Goal: Transaction & Acquisition: Book appointment/travel/reservation

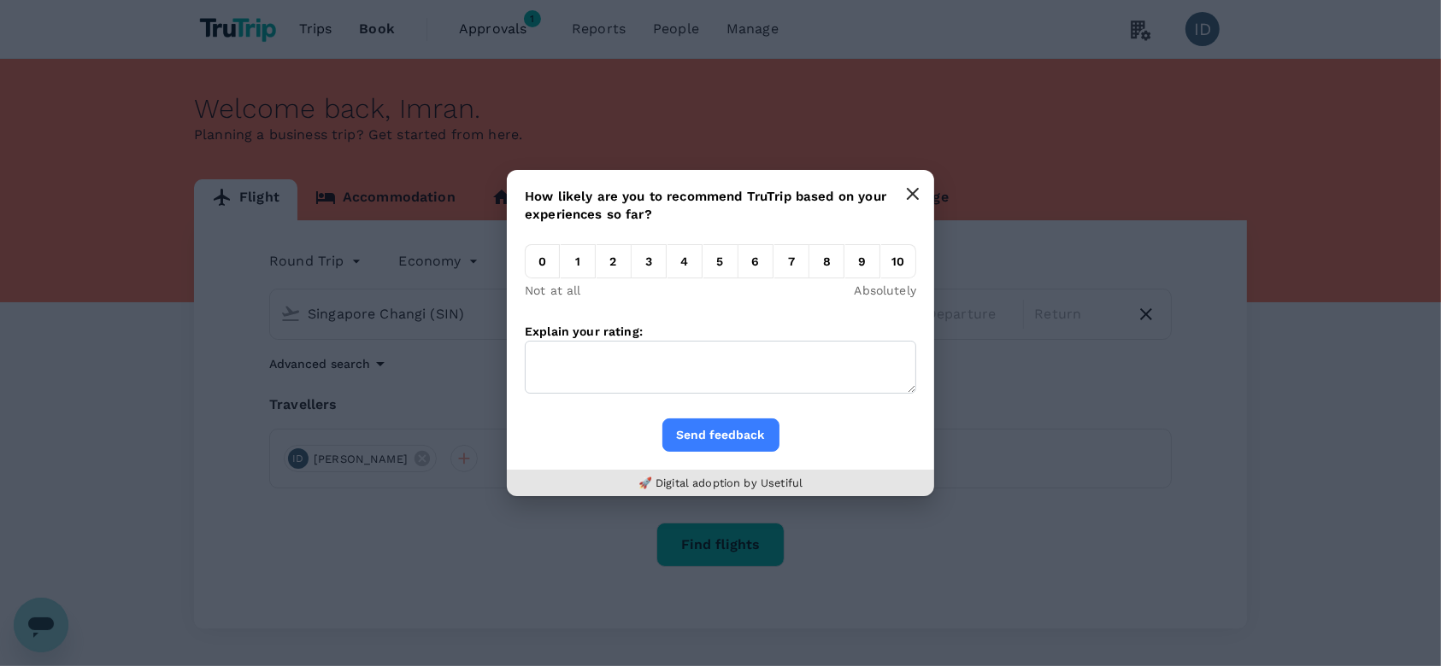
click at [901, 189] on button "button" at bounding box center [912, 194] width 34 height 34
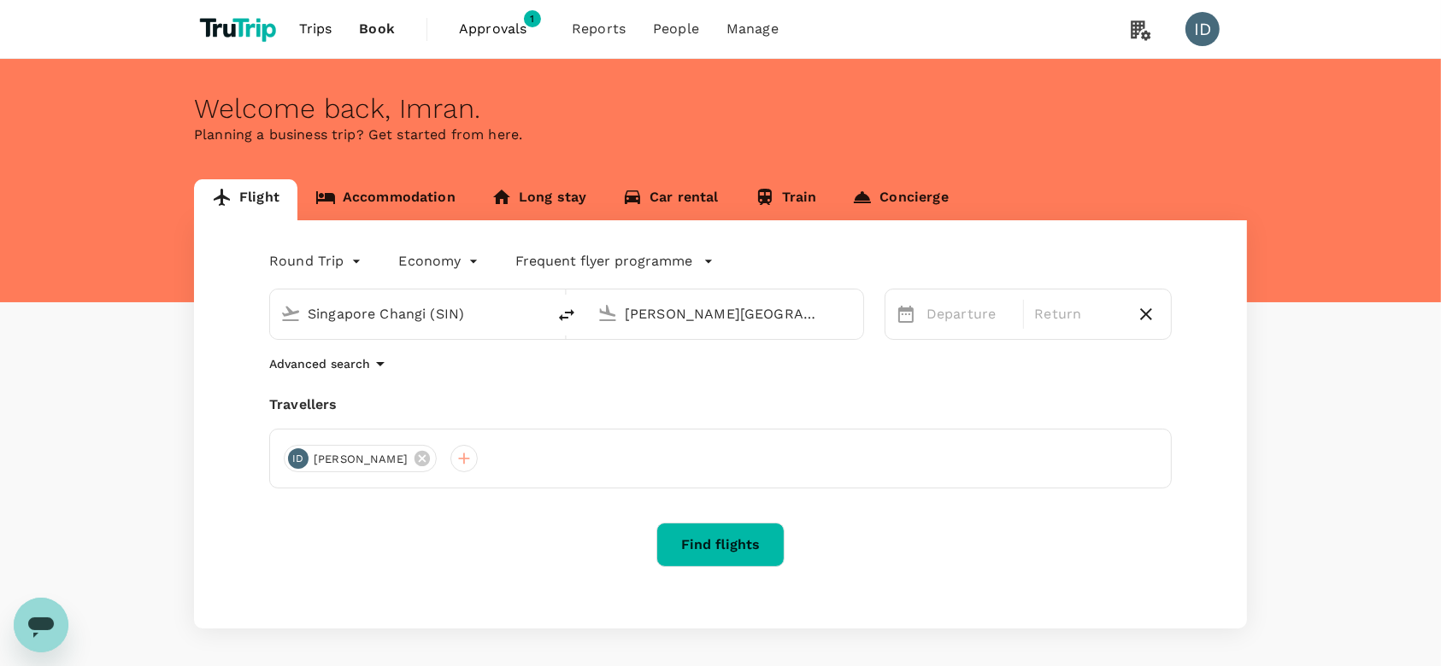
click at [504, 317] on input "Singapore Changi (SIN)" at bounding box center [409, 314] width 203 height 26
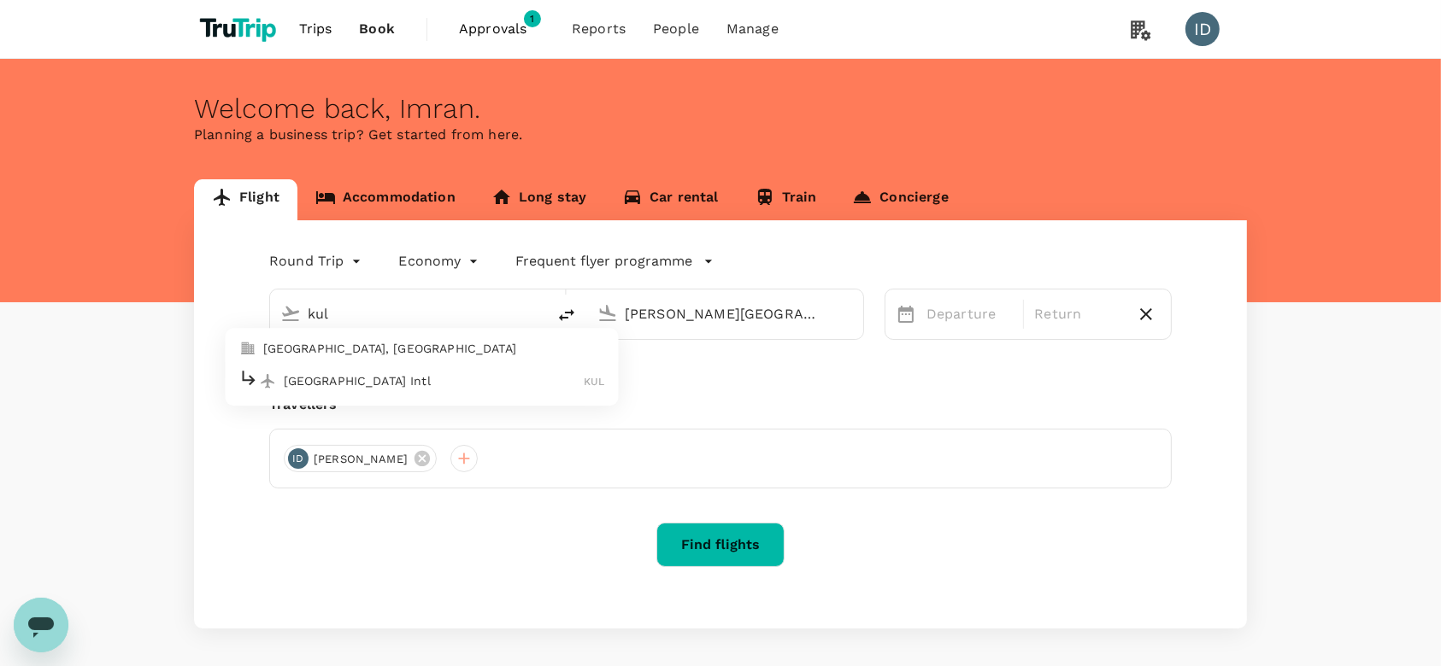
click at [455, 379] on p "[GEOGRAPHIC_DATA] Intl" at bounding box center [434, 381] width 301 height 17
type input "Kuala Lumpur Intl ([GEOGRAPHIC_DATA])"
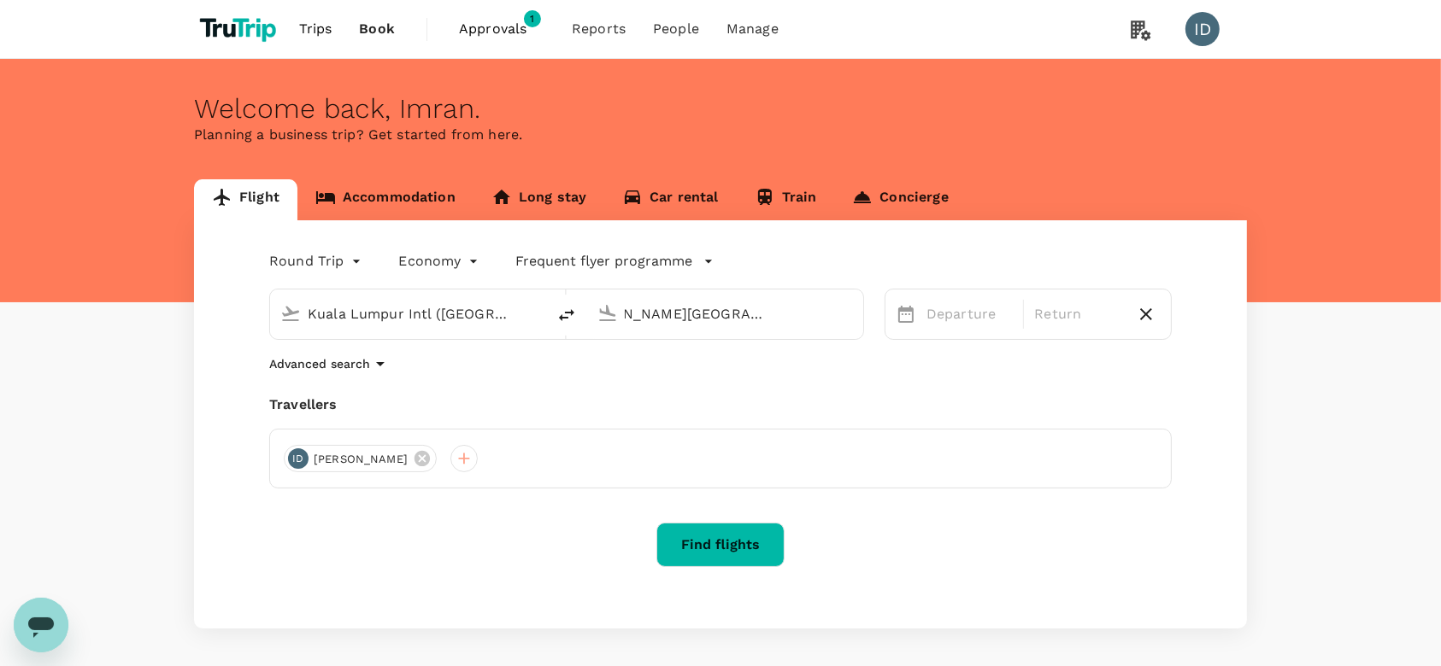
click at [844, 317] on div "[PERSON_NAME][GEOGRAPHIC_DATA][PERSON_NAME] (SYD)" at bounding box center [739, 314] width 228 height 27
click at [688, 386] on p "Singapore Changi" at bounding box center [752, 381] width 303 height 17
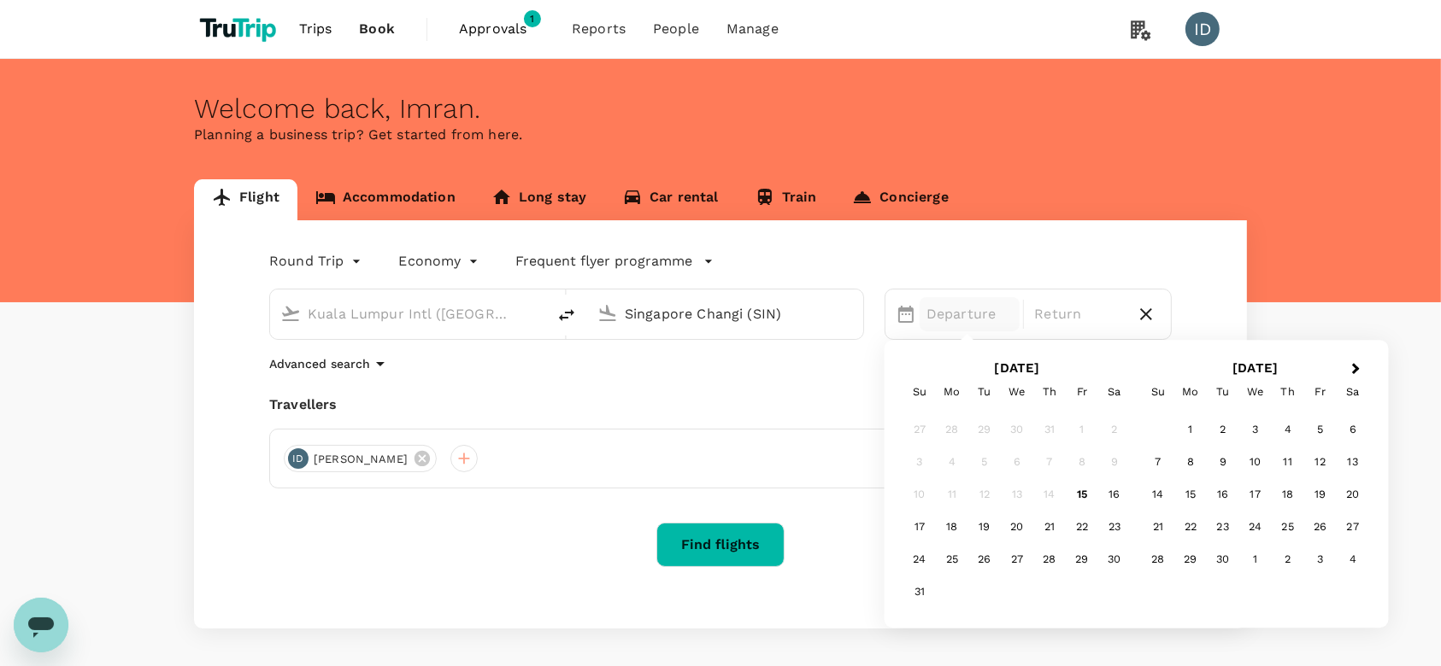
type input "Singapore Changi (SIN)"
click at [1319, 459] on div "12" at bounding box center [1320, 463] width 32 height 32
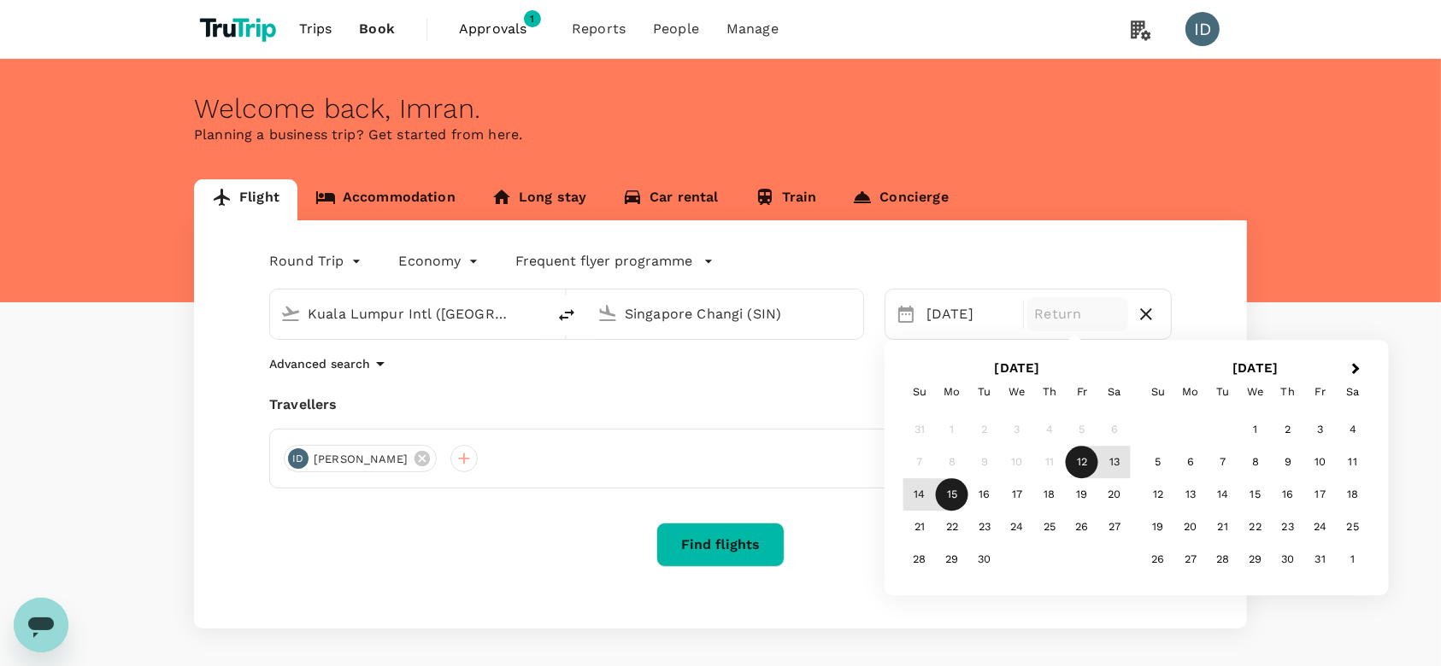
click at [952, 502] on div "15" at bounding box center [952, 495] width 32 height 32
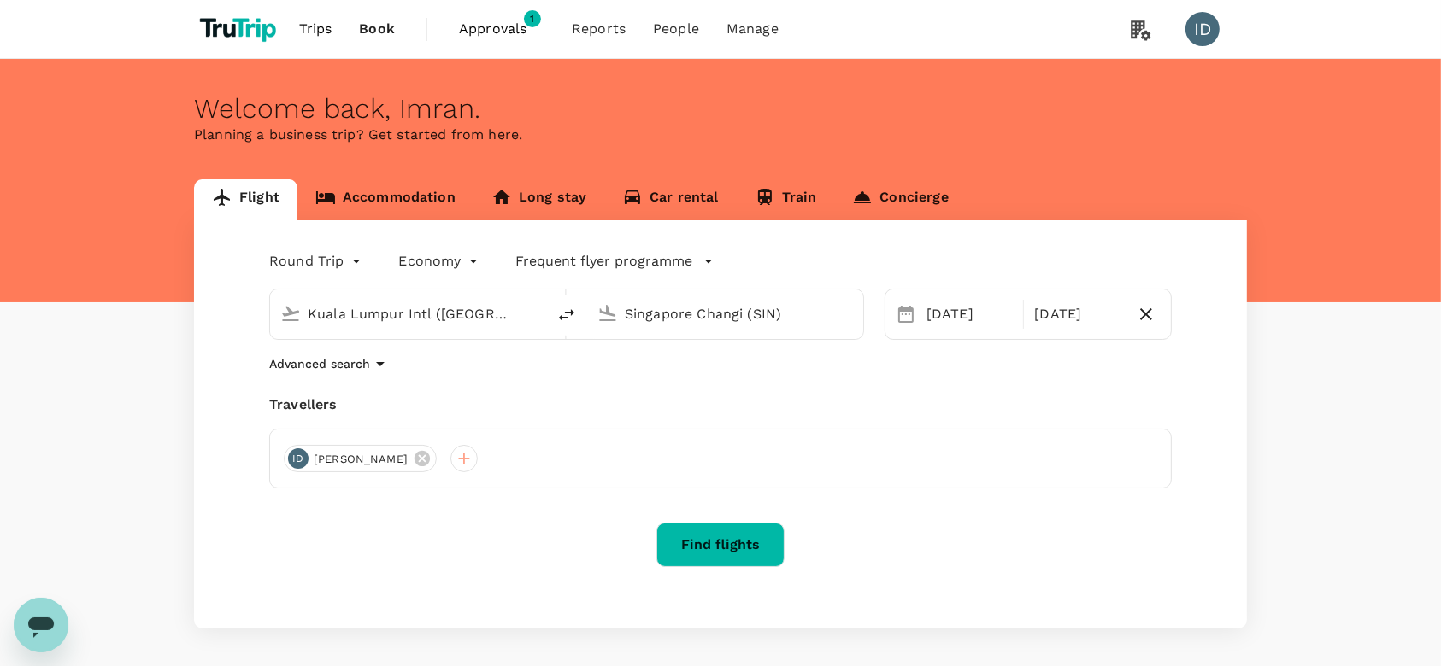
click at [305, 361] on p "Advanced search" at bounding box center [319, 363] width 101 height 17
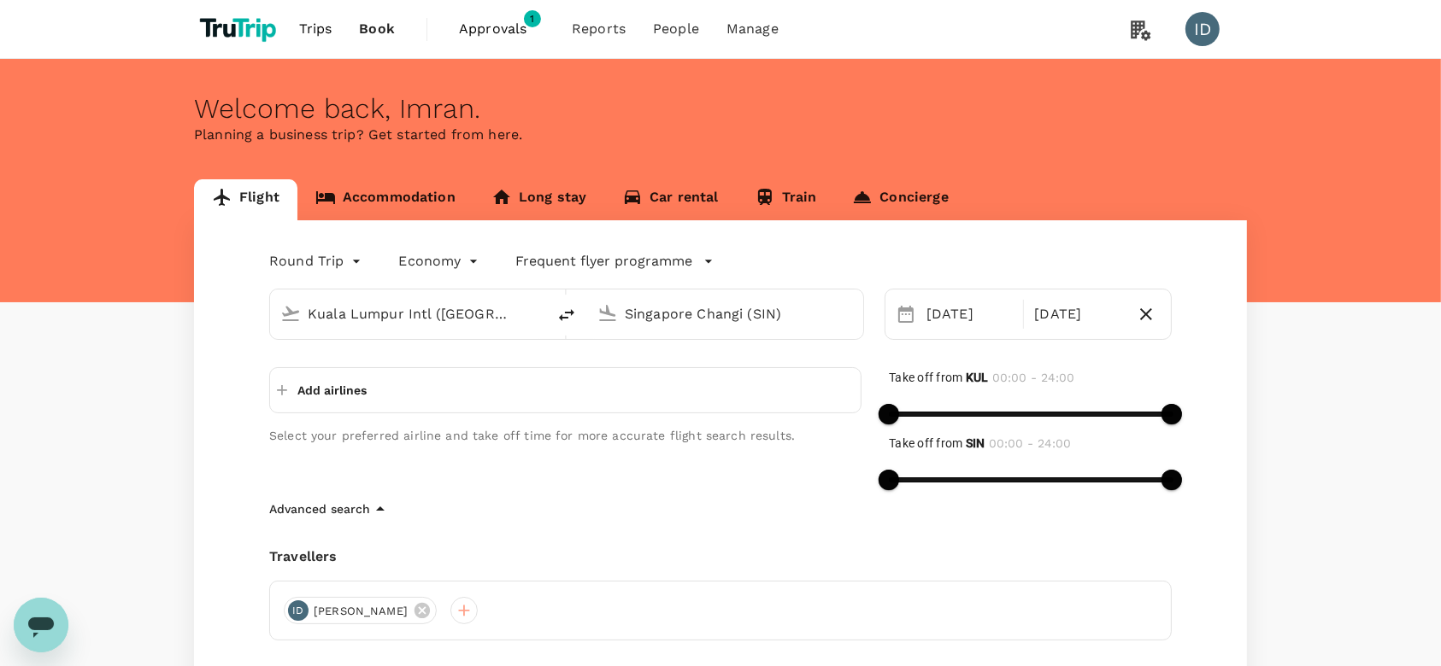
click at [310, 390] on p "Add airlines" at bounding box center [331, 390] width 69 height 17
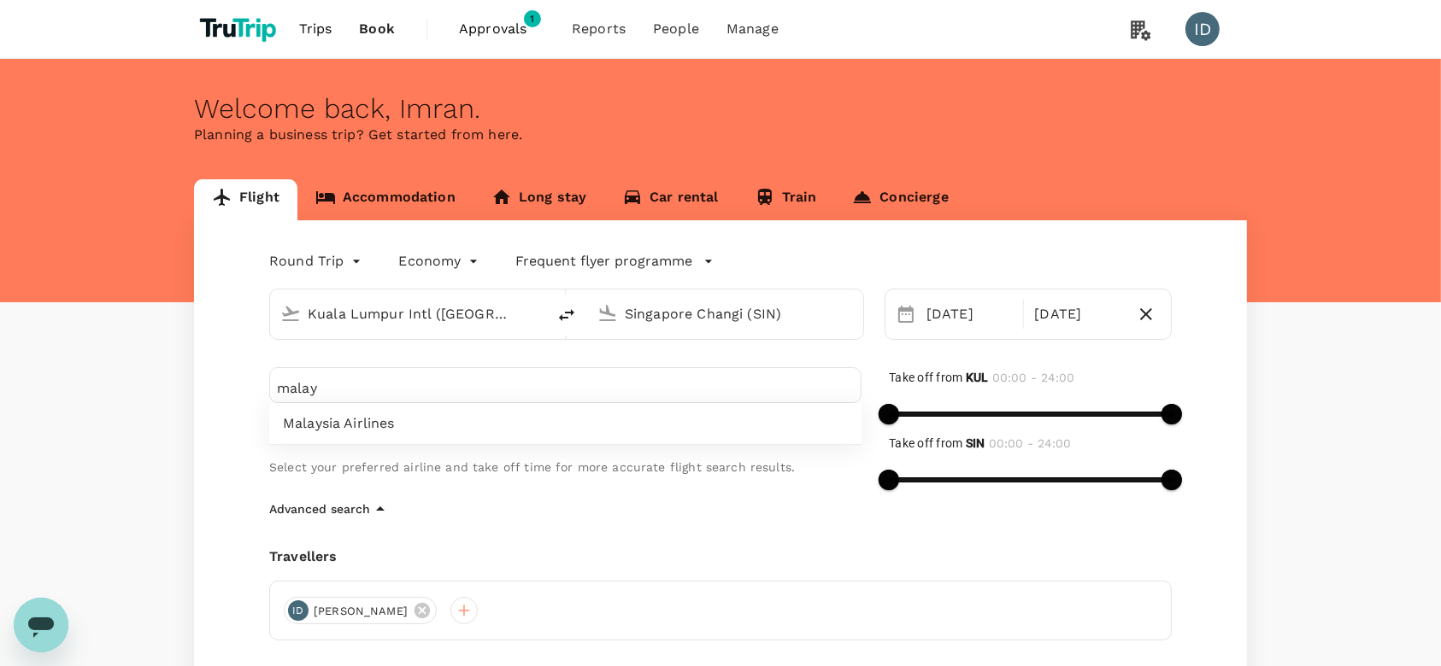
type input "malay"
click at [310, 426] on span "Malaysia Airlines" at bounding box center [565, 424] width 565 height 21
click at [557, 543] on div "Round Trip roundtrip Economy economy Frequent flyer programme [GEOGRAPHIC_DATA]…" at bounding box center [720, 500] width 1053 height 561
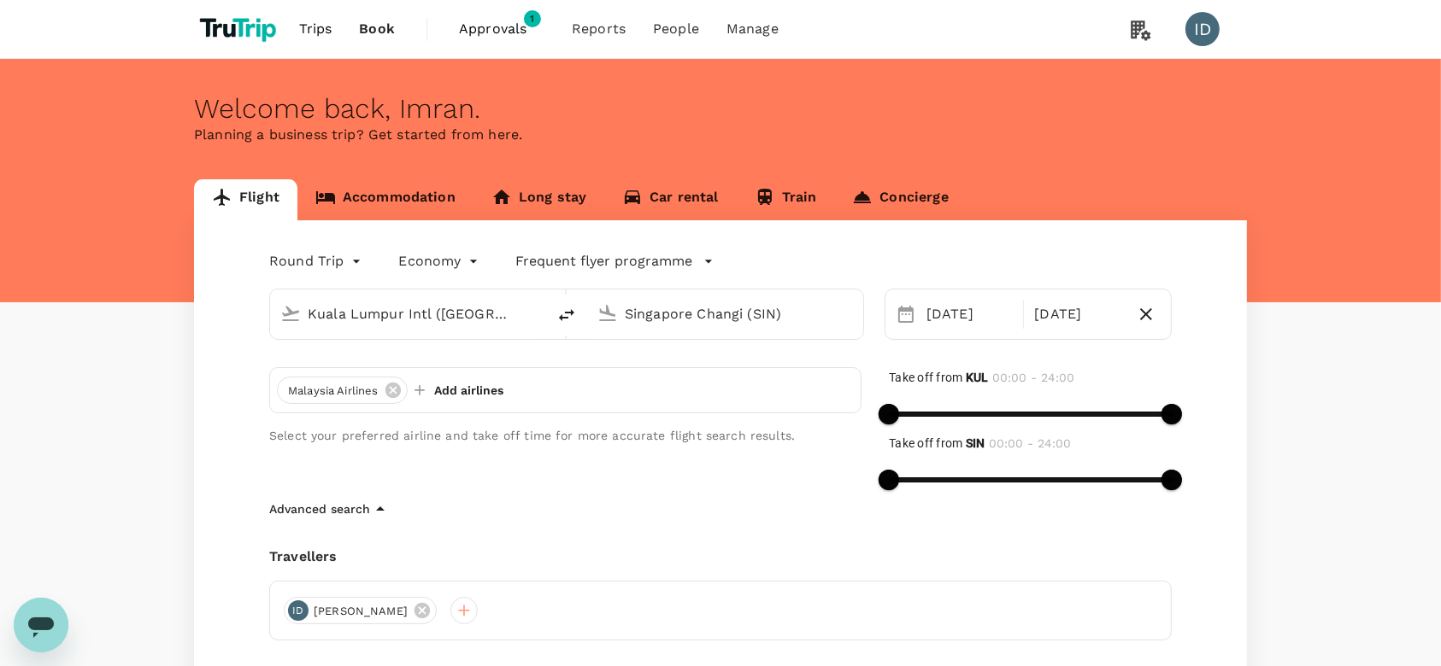
scroll to position [114, 0]
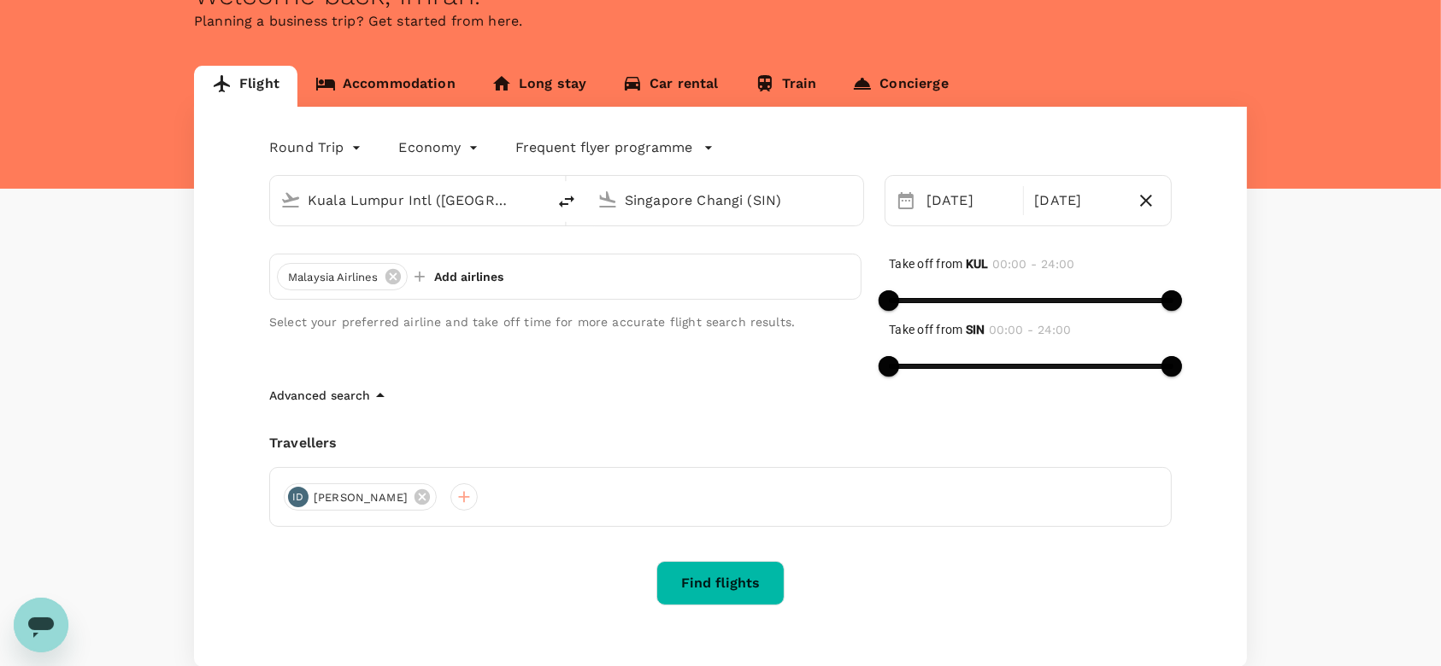
click at [694, 578] on button "Find flights" at bounding box center [720, 583] width 128 height 44
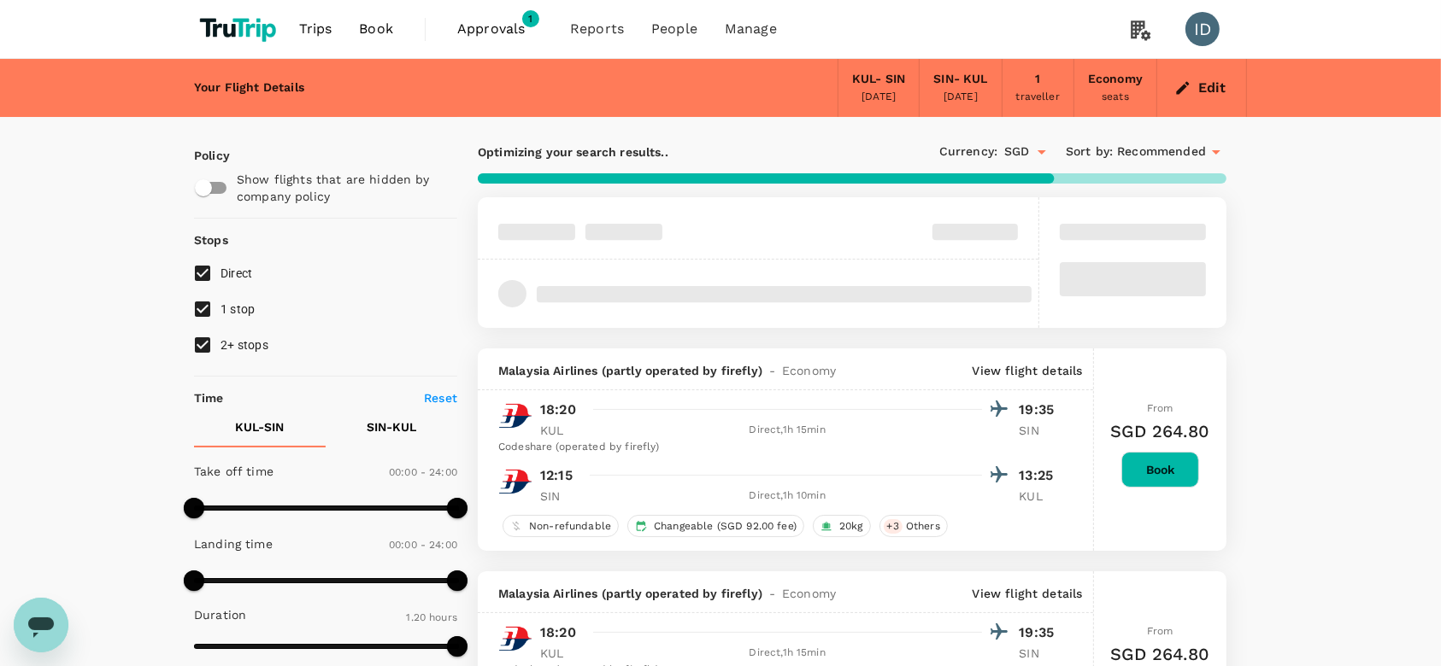
drag, startPoint x: 197, startPoint y: 313, endPoint x: 200, endPoint y: 352, distance: 39.5
click at [197, 313] on input "1 stop" at bounding box center [203, 309] width 36 height 36
checkbox input "false"
click at [200, 352] on input "2+ stops" at bounding box center [203, 345] width 36 height 36
checkbox input "false"
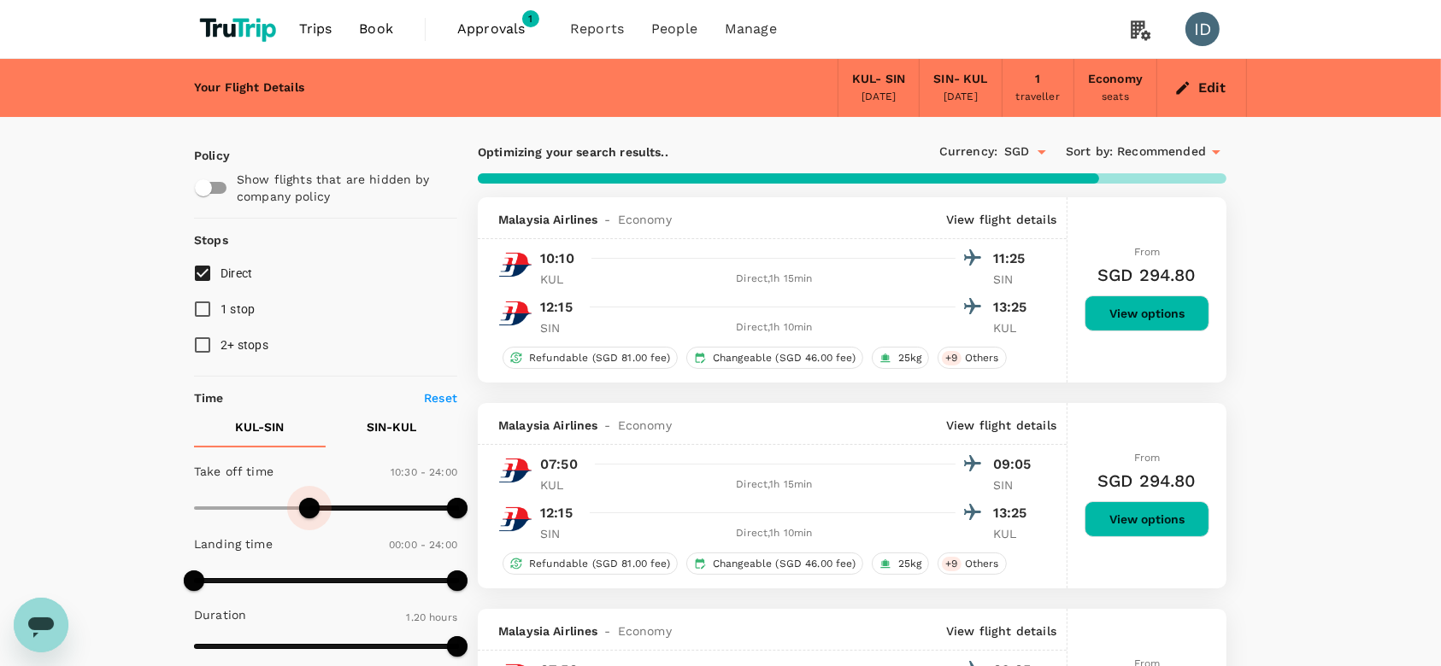
type input "750"
drag, startPoint x: 185, startPoint y: 506, endPoint x: 332, endPoint y: 509, distance: 147.0
click at [332, 509] on span at bounding box center [330, 508] width 21 height 21
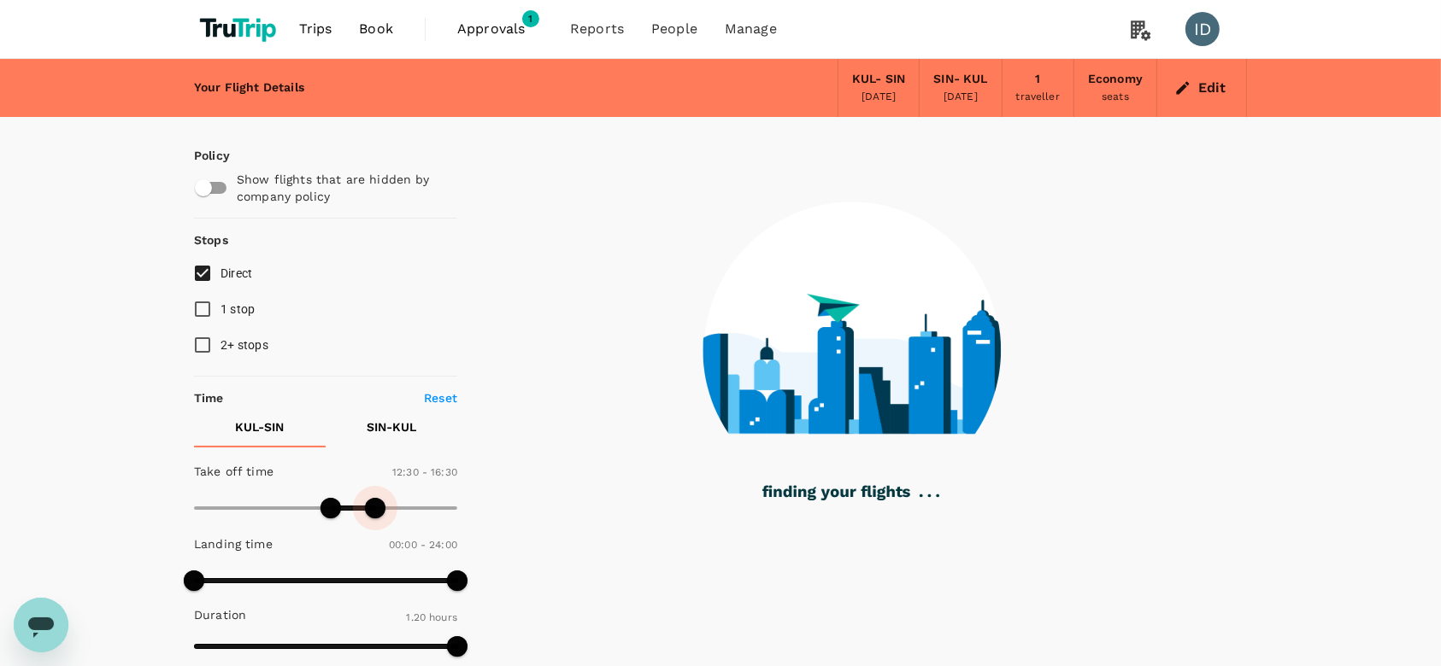
type input "900"
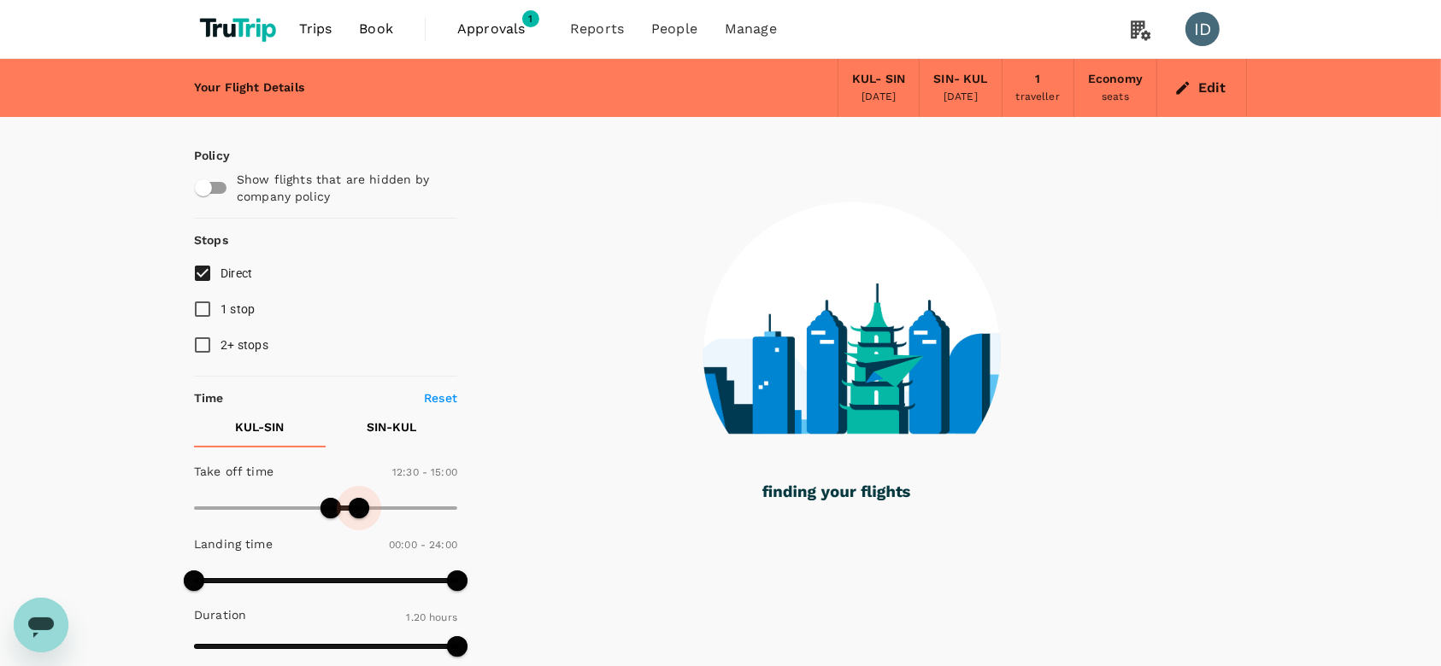
drag, startPoint x: 451, startPoint y: 509, endPoint x: 359, endPoint y: 513, distance: 92.3
click at [359, 513] on span at bounding box center [359, 508] width 21 height 21
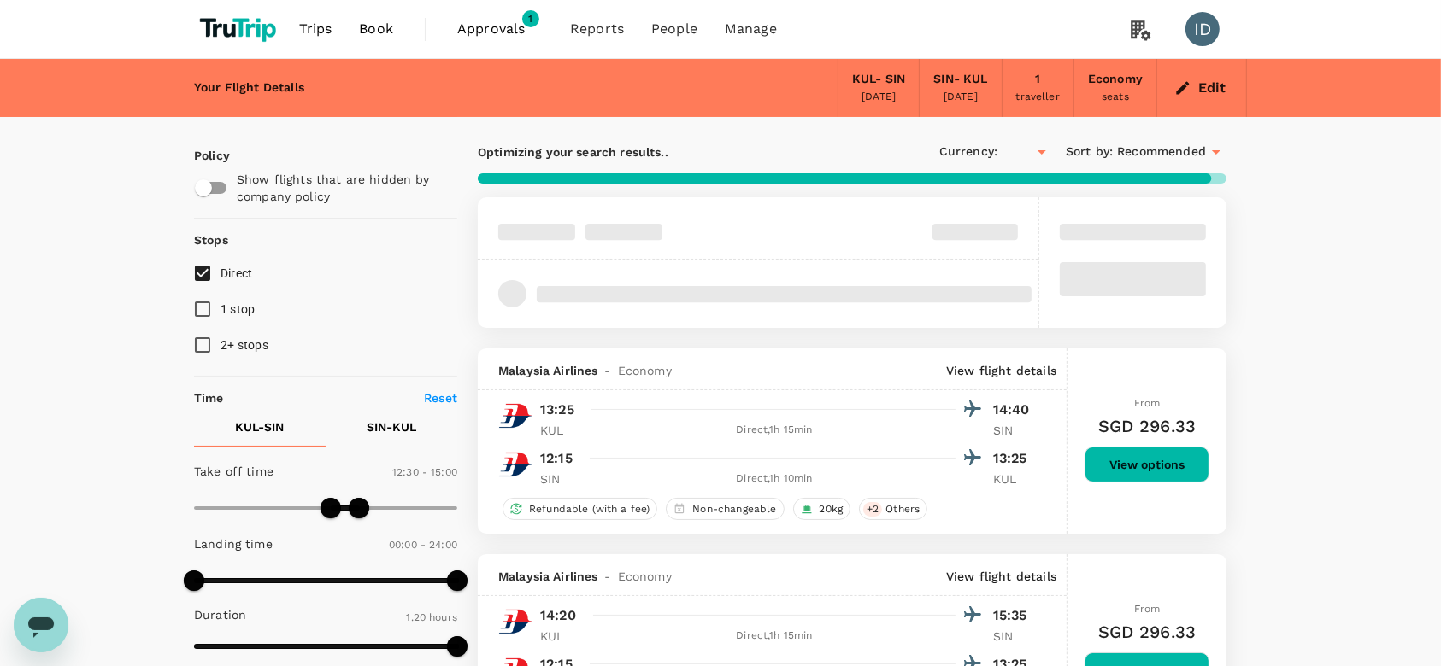
type input "SGD"
type input "30"
drag, startPoint x: 188, startPoint y: 579, endPoint x: 198, endPoint y: 584, distance: 11.5
click at [198, 584] on span at bounding box center [199, 581] width 21 height 21
click at [401, 423] on p "SIN - KUL" at bounding box center [392, 427] width 50 height 17
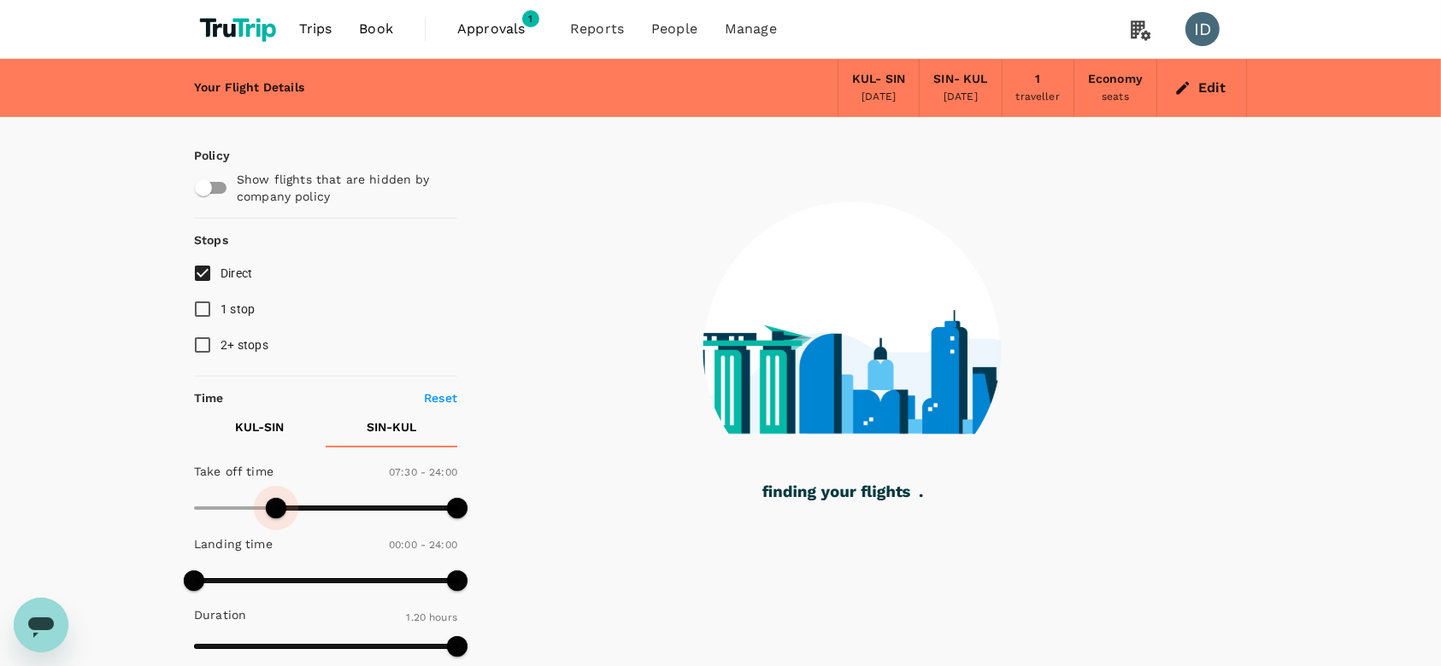
type input "690"
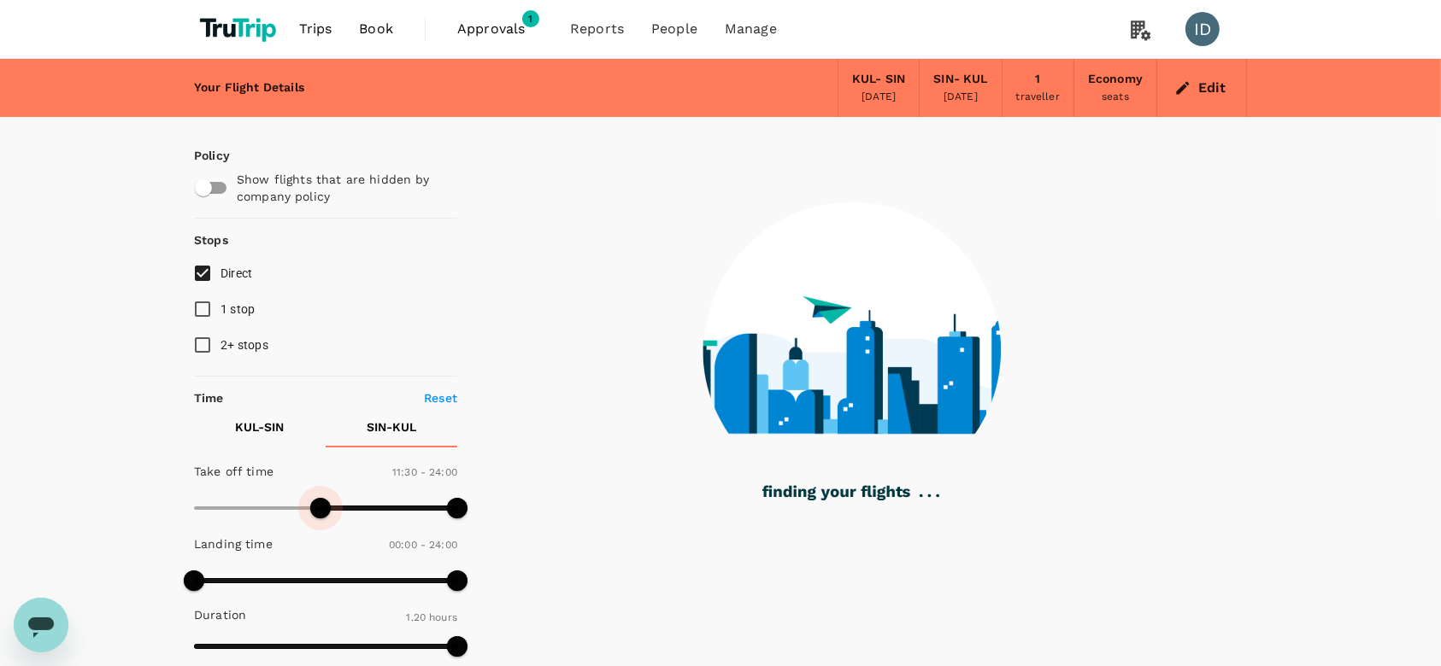
drag, startPoint x: 196, startPoint y: 514, endPoint x: 320, endPoint y: 510, distance: 124.8
click at [320, 510] on span at bounding box center [320, 508] width 21 height 21
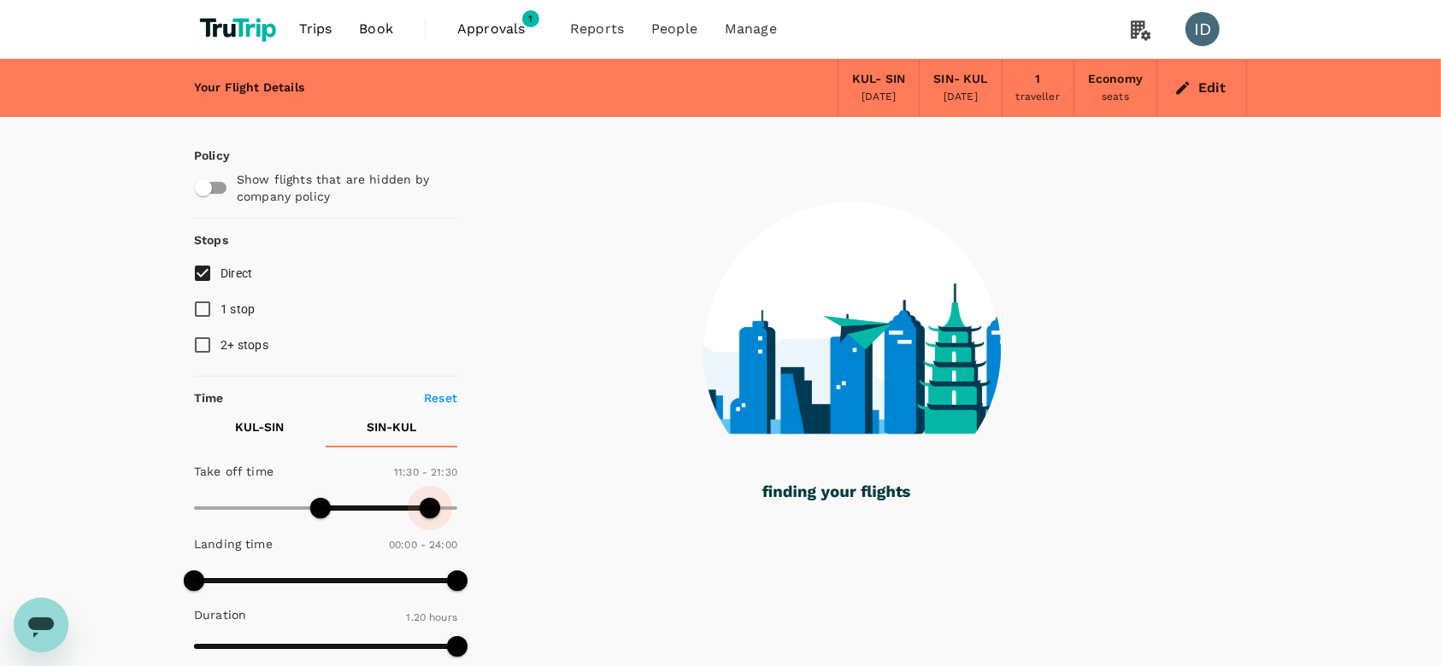
type input "810"
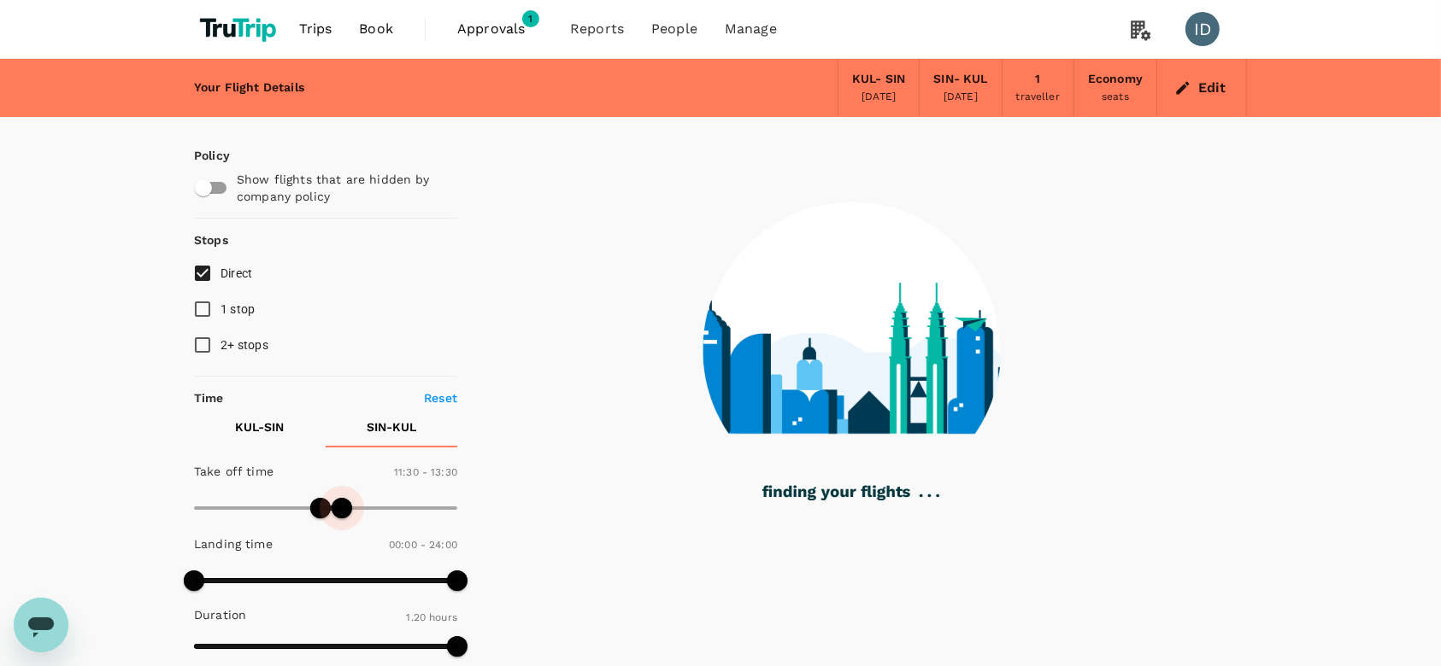
drag, startPoint x: 458, startPoint y: 508, endPoint x: 341, endPoint y: 513, distance: 117.1
click at [341, 513] on span at bounding box center [342, 508] width 21 height 21
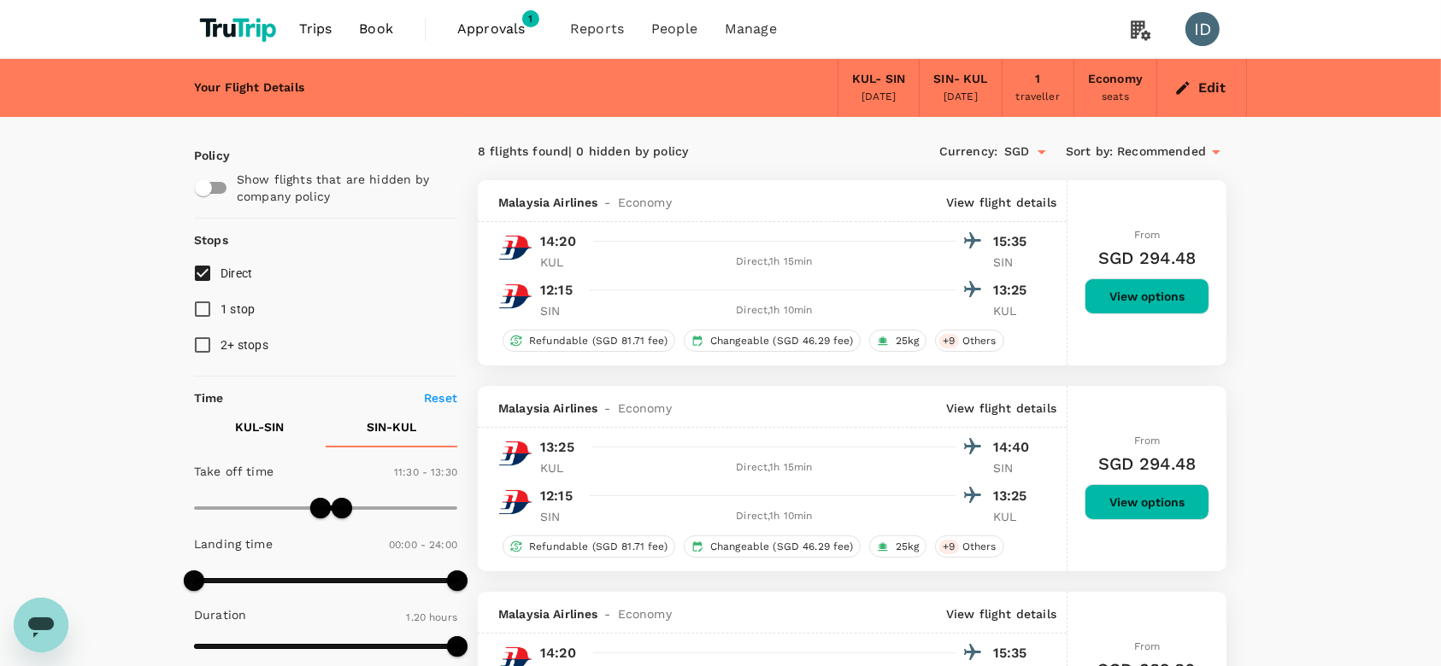
click at [1149, 295] on button "View options" at bounding box center [1146, 297] width 125 height 36
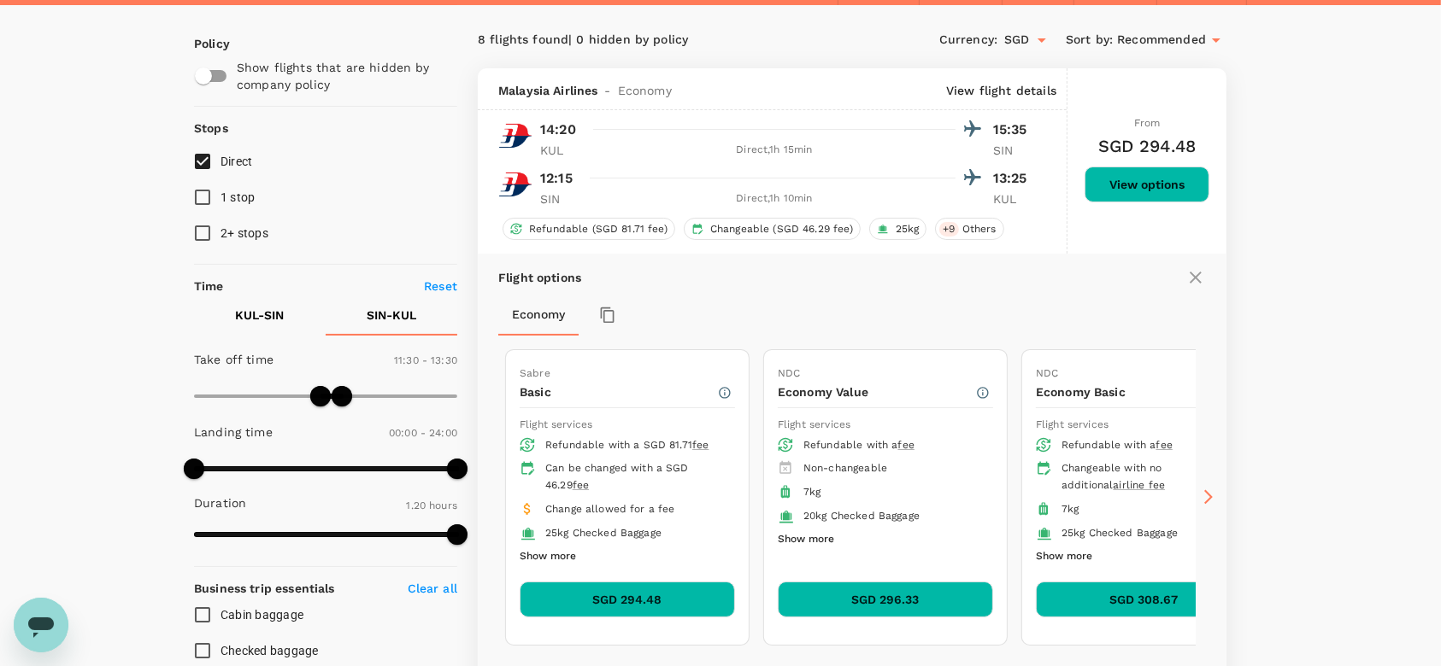
scroll to position [66, 0]
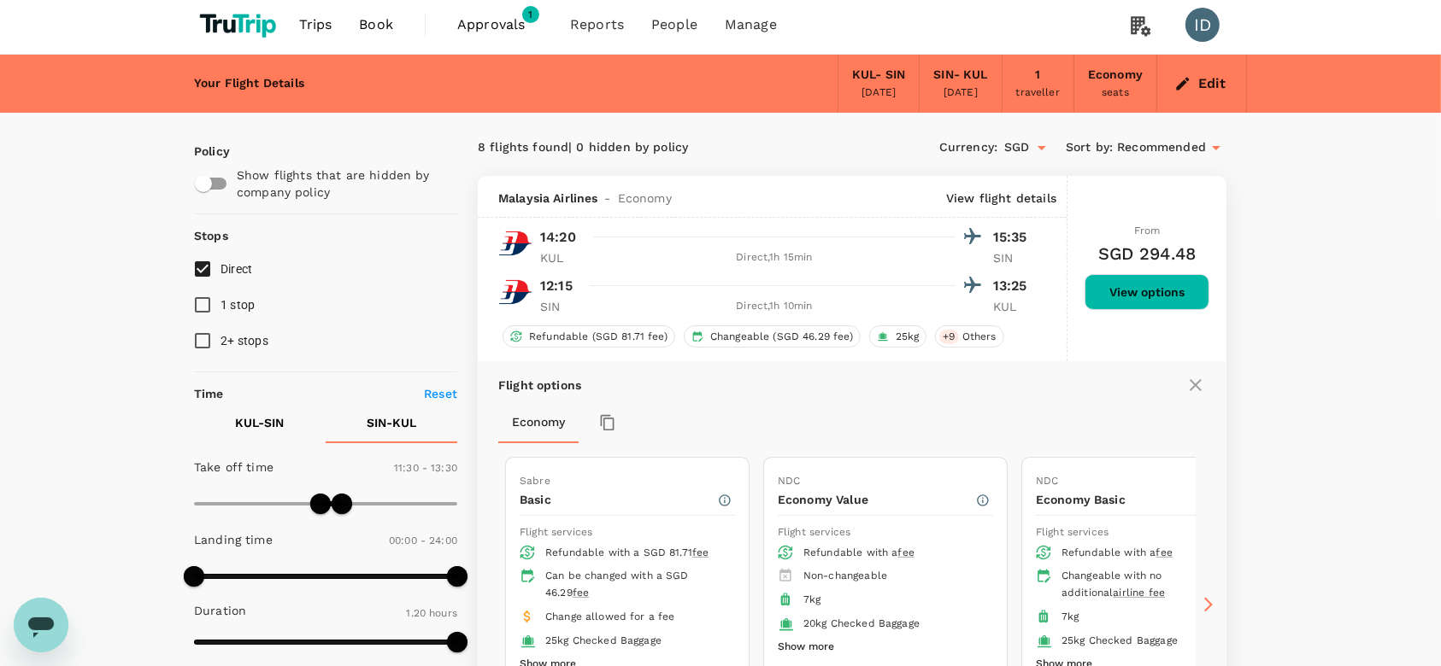
scroll to position [0, 0]
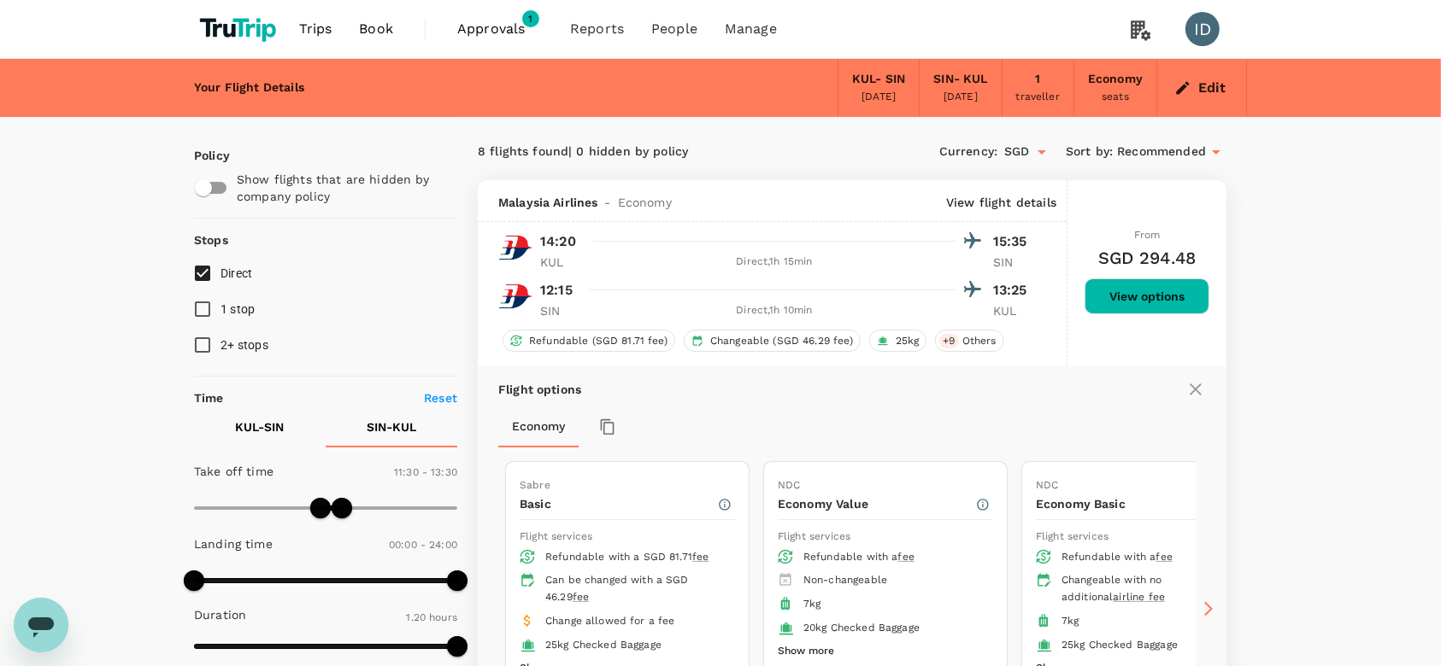
click at [1205, 386] on icon at bounding box center [1195, 389] width 21 height 21
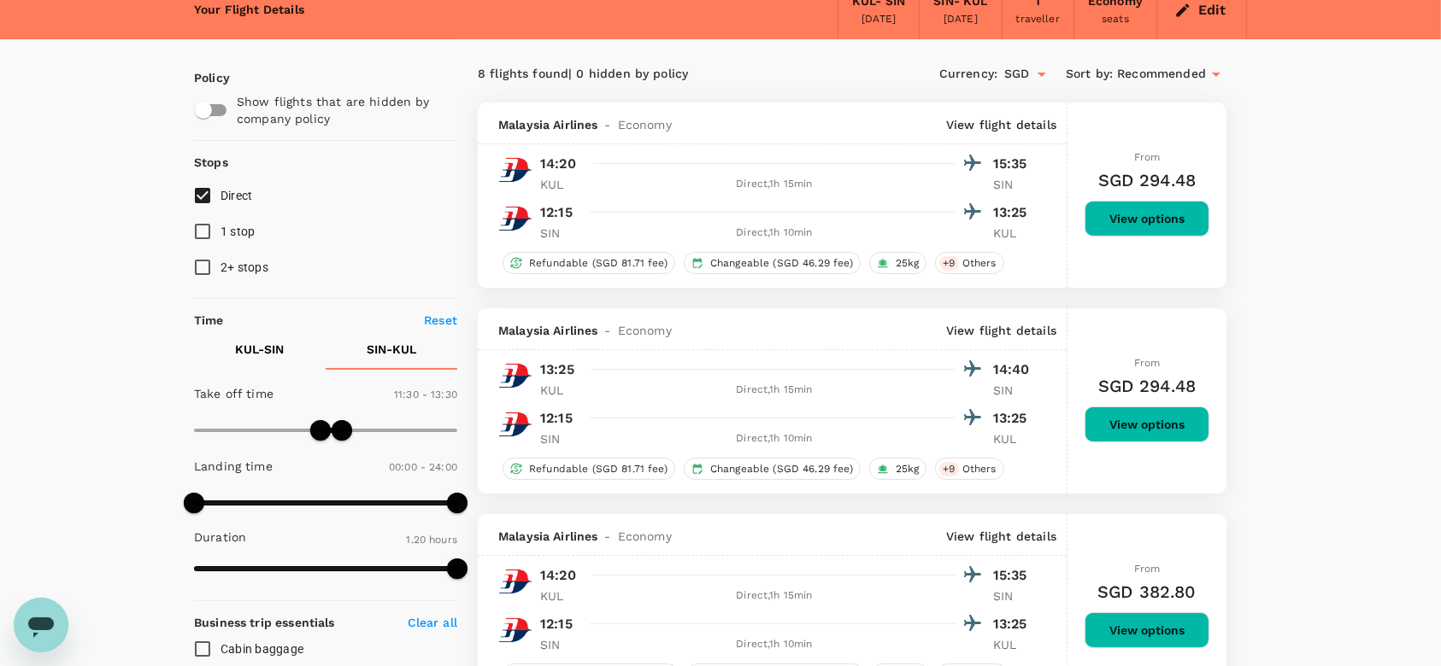
scroll to position [114, 0]
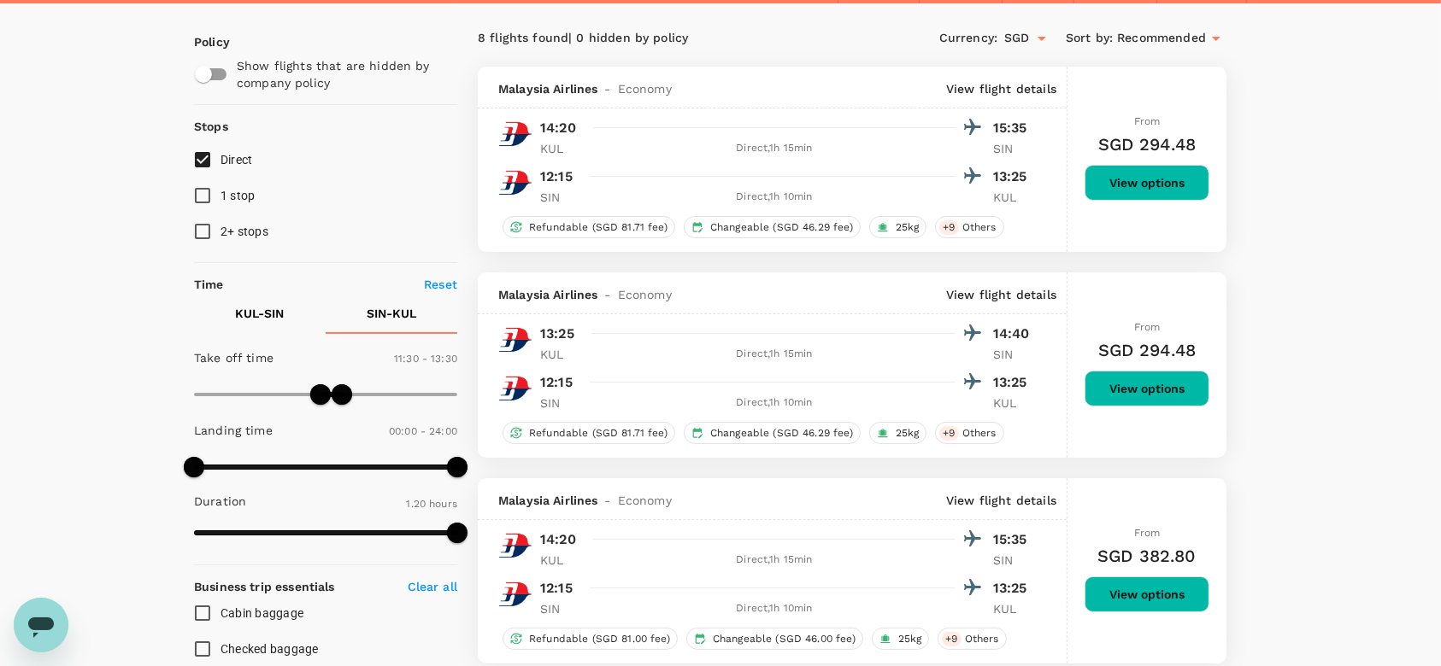
click at [1142, 383] on button "View options" at bounding box center [1146, 389] width 125 height 36
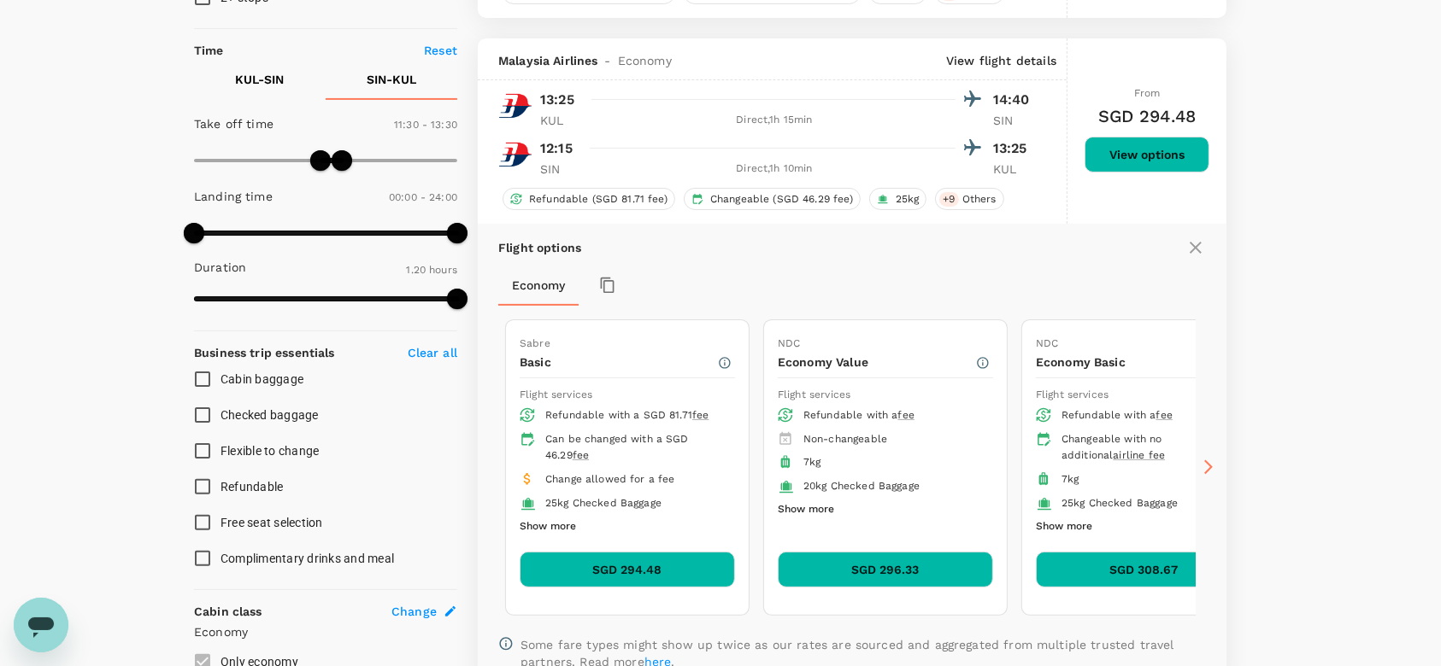
scroll to position [387, 0]
